Goal: Task Accomplishment & Management: Complete application form

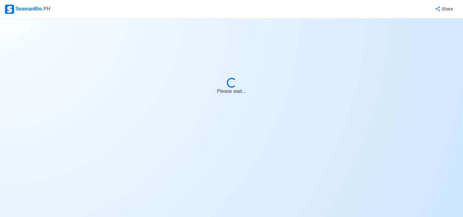
select select "Actively Looking for Job"
select select "Visible for Hiring"
select select "Single"
select select "[DEMOGRAPHIC_DATA]"
select select "PH"
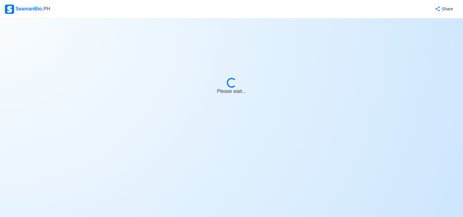
select select "1"
select select "0"
select select "4102416000000"
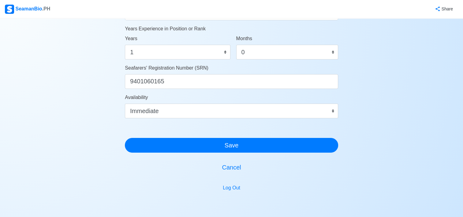
scroll to position [374, 0]
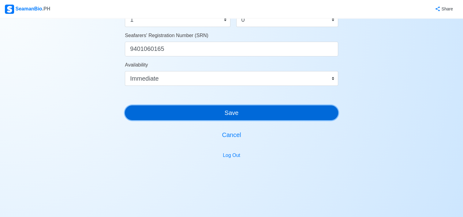
click at [238, 111] on button "Save" at bounding box center [231, 112] width 213 height 15
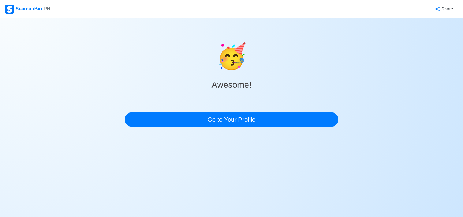
scroll to position [0, 0]
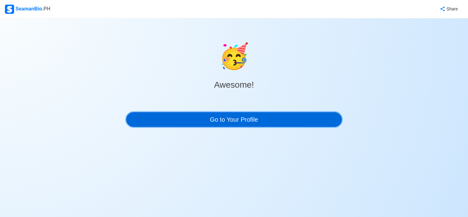
click at [238, 120] on link "Go to Your Profile" at bounding box center [234, 119] width 216 height 15
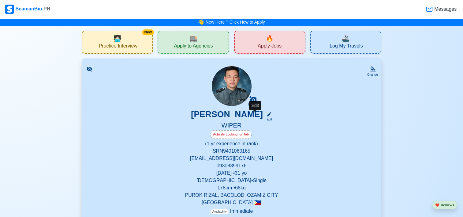
click at [267, 116] on icon at bounding box center [270, 114] width 6 height 6
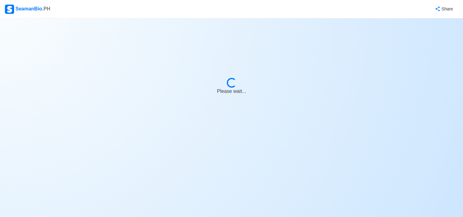
select select "Actively Looking for Job"
select select "Visible for Hiring"
select select "Single"
select select "[DEMOGRAPHIC_DATA]"
select select "PH"
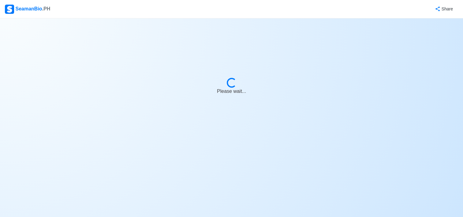
select select "1"
select select "0"
select select "4102416000000"
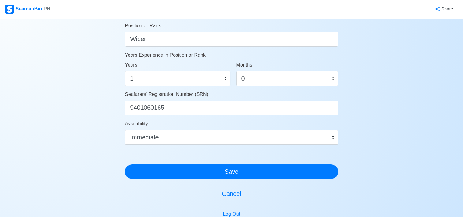
scroll to position [317, 0]
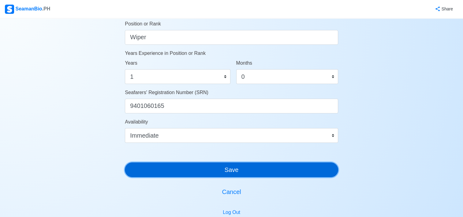
click at [231, 165] on button "Save" at bounding box center [231, 169] width 213 height 15
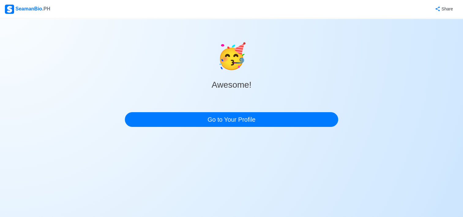
scroll to position [0, 0]
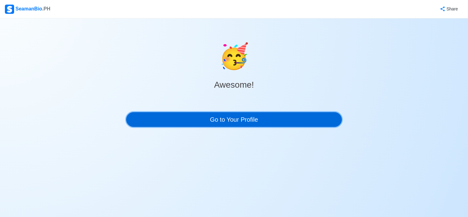
click at [234, 116] on link "Go to Your Profile" at bounding box center [234, 119] width 216 height 15
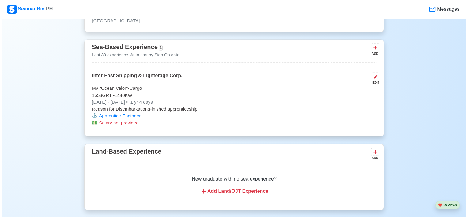
scroll to position [875, 0]
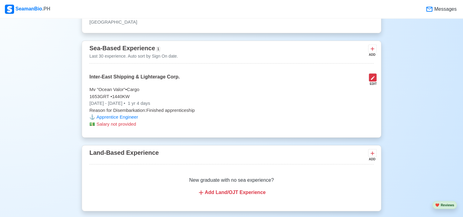
click at [376, 78] on button at bounding box center [373, 77] width 8 height 8
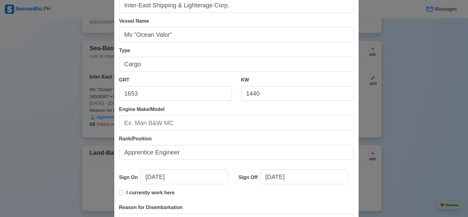
scroll to position [55, 0]
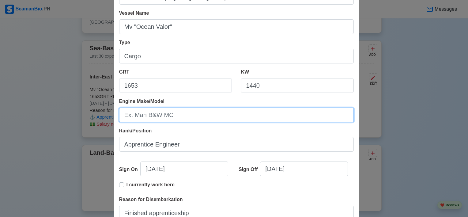
click at [191, 115] on input "Engine Make/Model" at bounding box center [236, 114] width 235 height 15
type input "w"
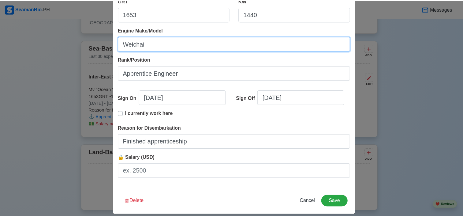
scroll to position [132, 0]
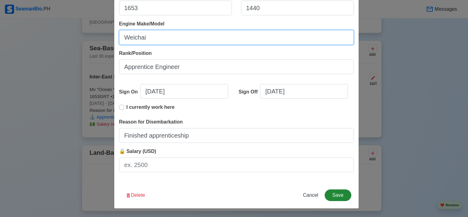
type input "Weichai"
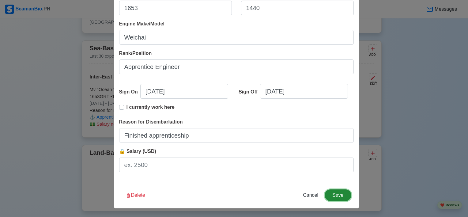
click at [338, 193] on button "Save" at bounding box center [338, 195] width 26 height 12
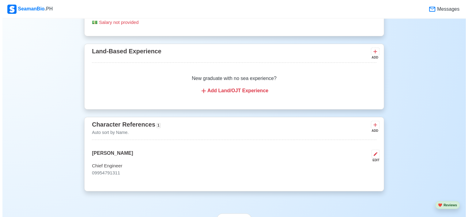
scroll to position [983, 0]
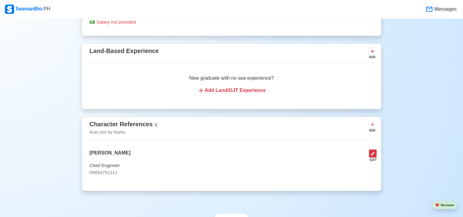
click at [373, 156] on icon at bounding box center [373, 153] width 5 height 5
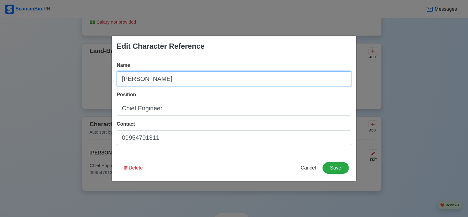
click at [147, 78] on input "[PERSON_NAME]" at bounding box center [234, 78] width 235 height 15
click at [122, 77] on input "[PERSON_NAME] [PERSON_NAME]" at bounding box center [234, 78] width 235 height 15
type input "C/E [PERSON_NAME] [PERSON_NAME]"
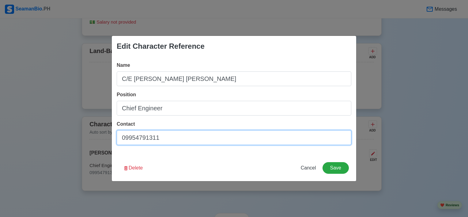
click at [162, 138] on input "09954791311" at bounding box center [234, 137] width 235 height 15
type input "0"
type input "09100957899"
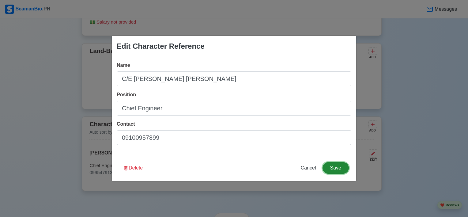
click at [333, 169] on button "Save" at bounding box center [335, 168] width 26 height 12
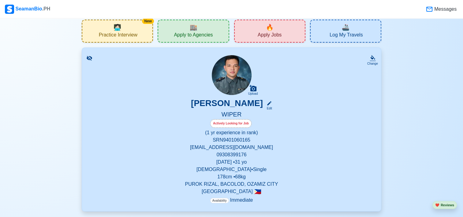
scroll to position [11, 0]
click at [192, 37] on span "Apply to Agencies" at bounding box center [193, 36] width 39 height 8
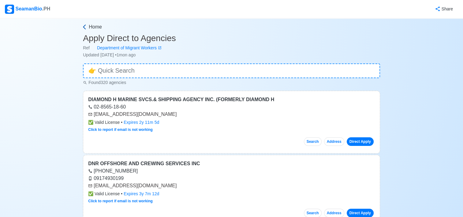
click at [89, 26] on span "Home" at bounding box center [95, 26] width 13 height 7
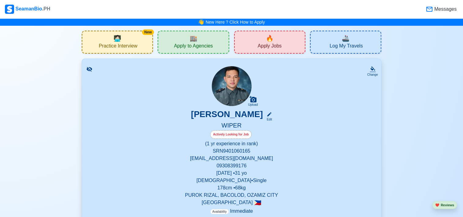
click at [196, 44] on span "Apply to Agencies" at bounding box center [193, 47] width 39 height 8
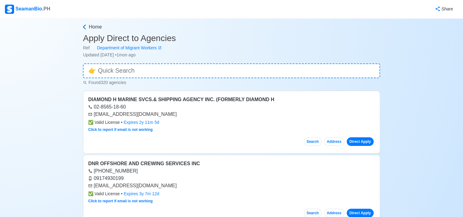
click at [87, 25] on icon at bounding box center [84, 27] width 6 height 6
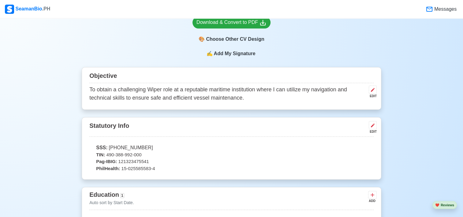
scroll to position [213, 0]
